Goal: Find specific page/section: Find specific page/section

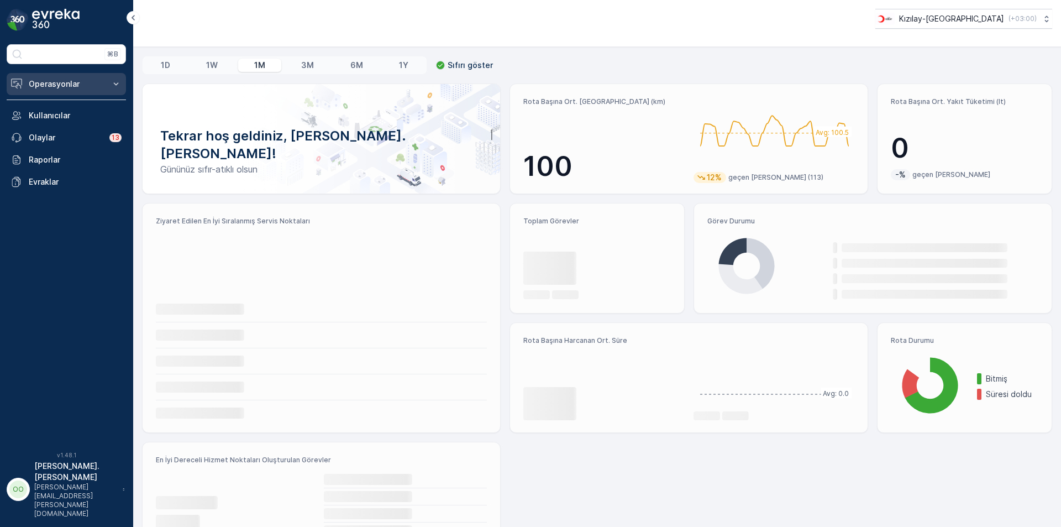
click at [65, 90] on button "Operasyonlar" at bounding box center [66, 84] width 119 height 22
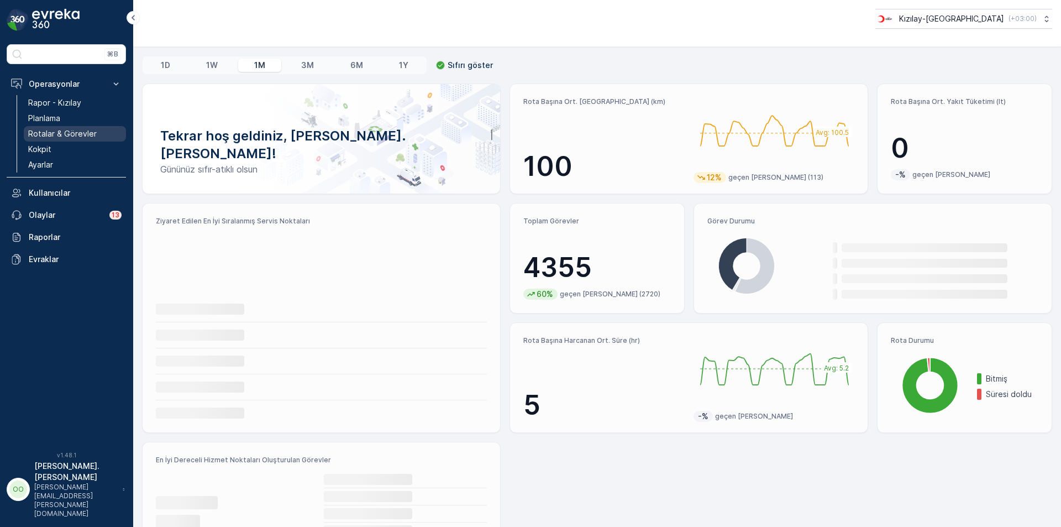
click at [66, 131] on p "Rotalar & Görevler" at bounding box center [62, 133] width 69 height 11
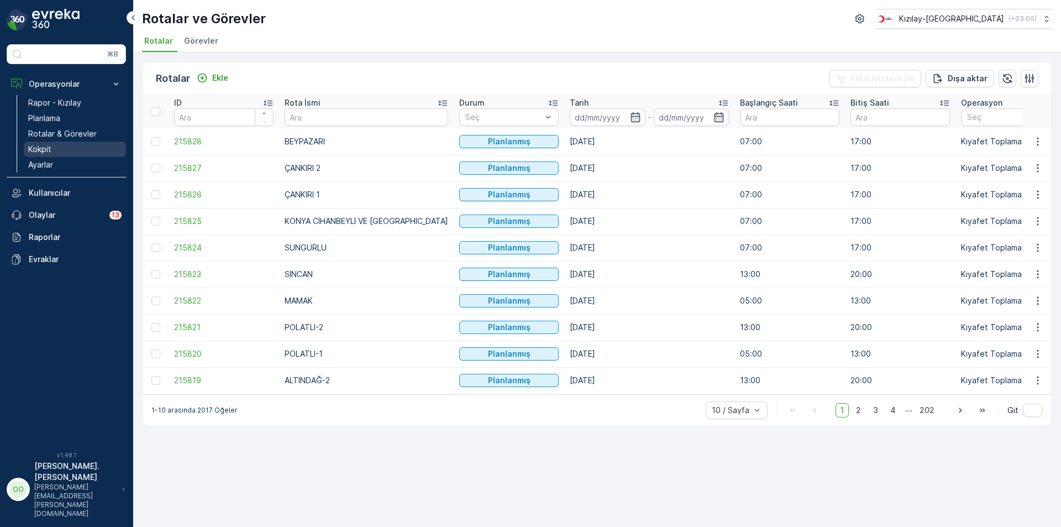
click at [59, 145] on link "Kokpit" at bounding box center [75, 149] width 102 height 15
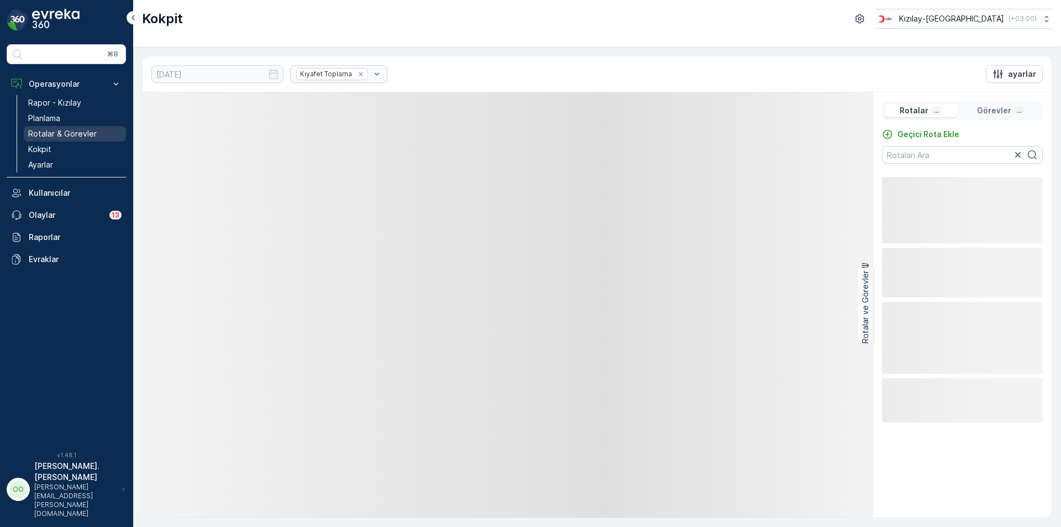
click at [66, 134] on p "Rotalar & Görevler" at bounding box center [62, 133] width 69 height 11
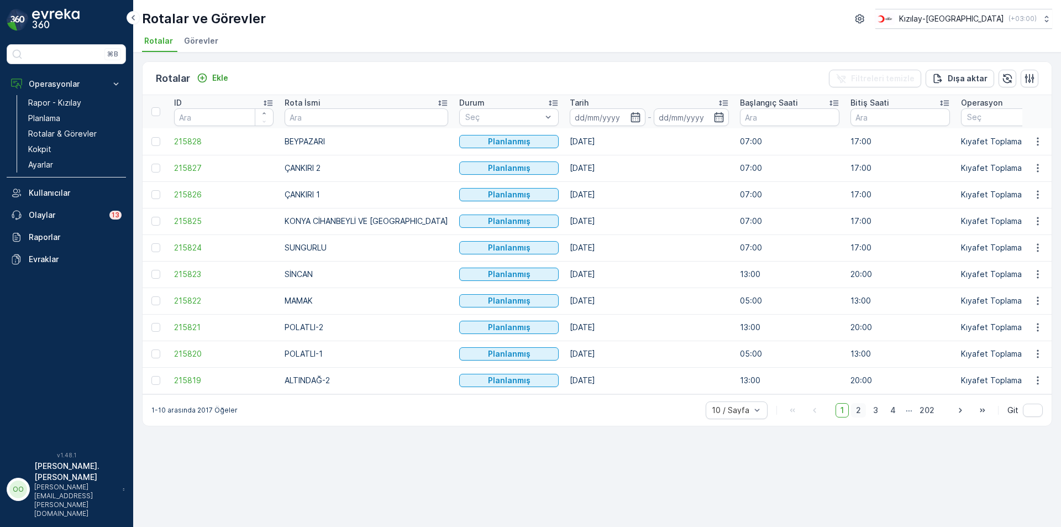
click at [862, 417] on span "2" at bounding box center [858, 410] width 15 height 14
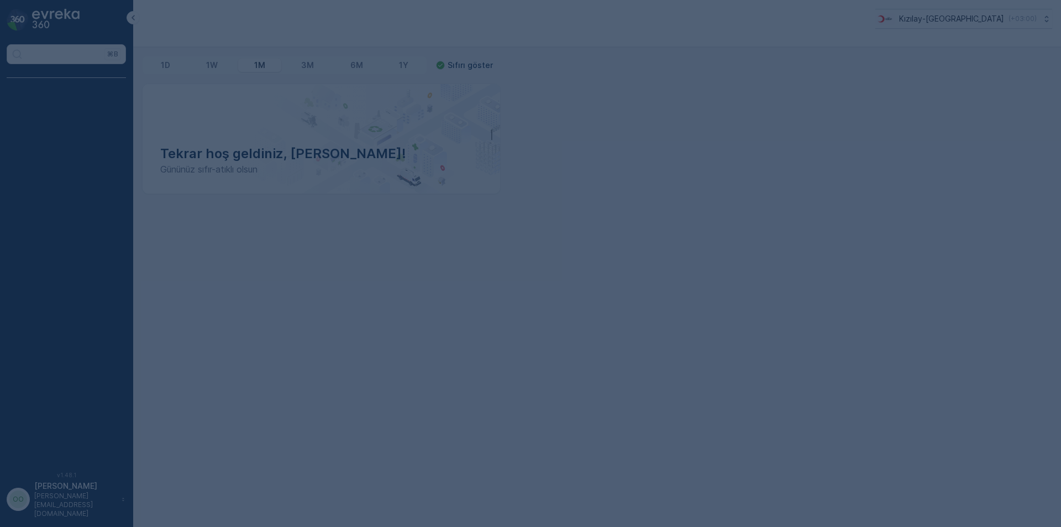
click at [332, 171] on div at bounding box center [530, 263] width 1061 height 527
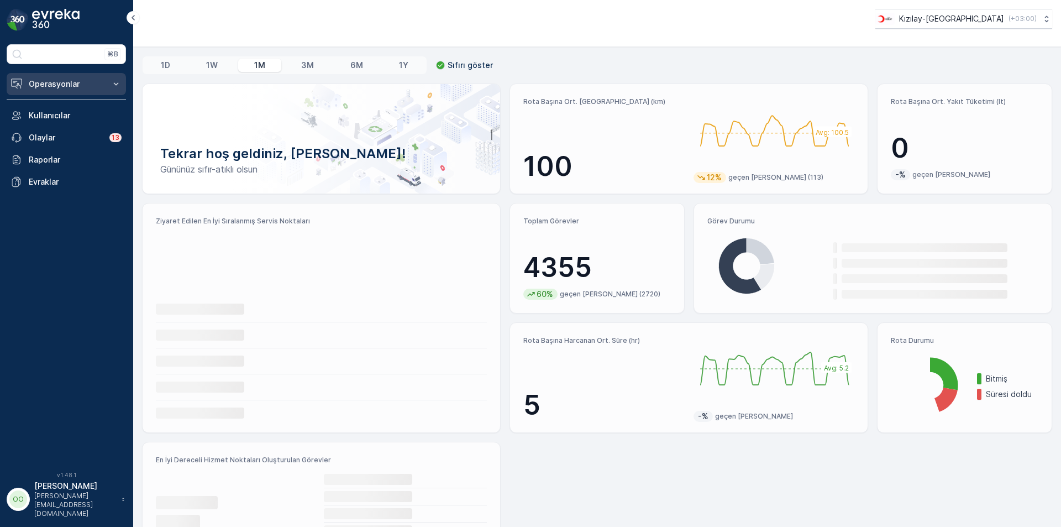
click at [91, 84] on p "Operasyonlar" at bounding box center [66, 83] width 75 height 11
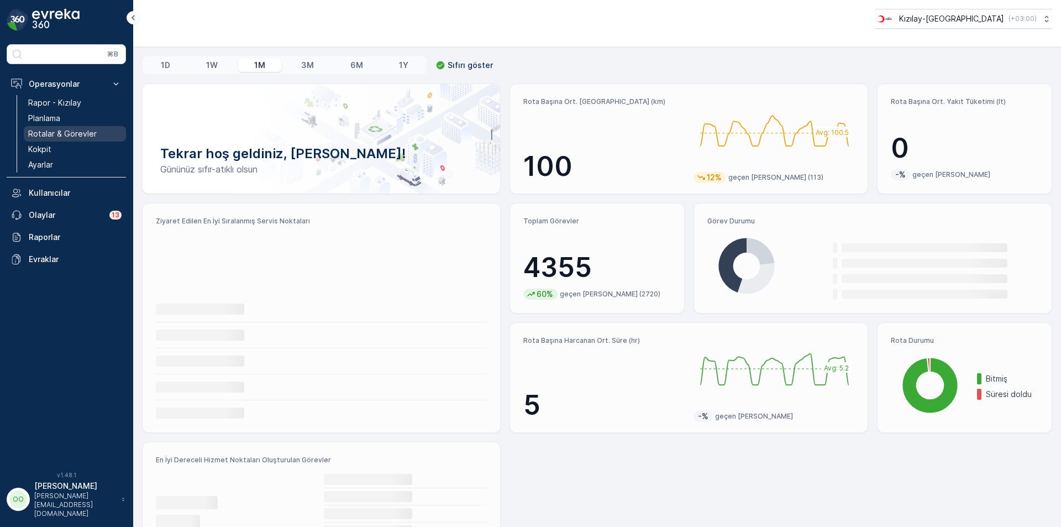
click at [65, 135] on p "Rotalar & Görevler" at bounding box center [62, 133] width 69 height 11
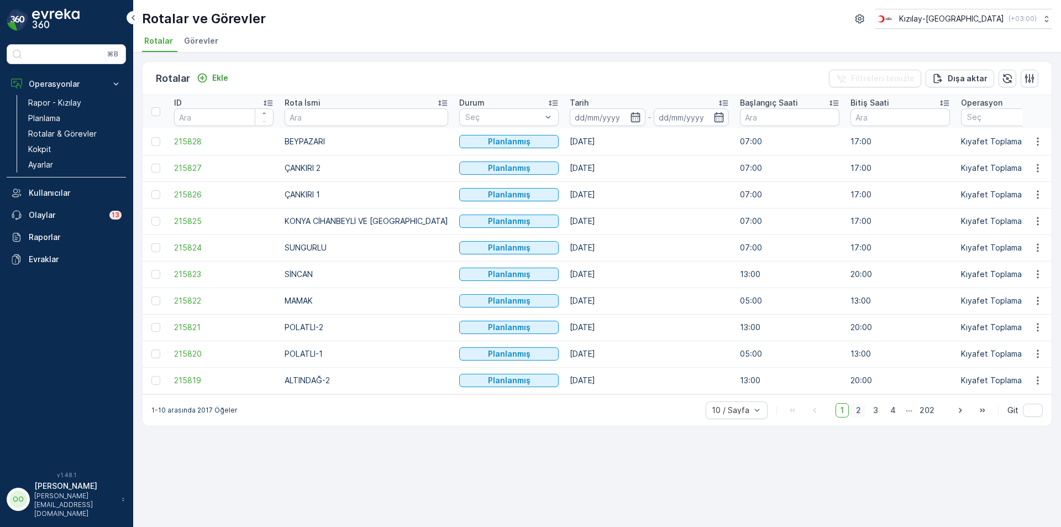
click at [866, 417] on span "2" at bounding box center [858, 410] width 15 height 14
